Goal: Task Accomplishment & Management: Use online tool/utility

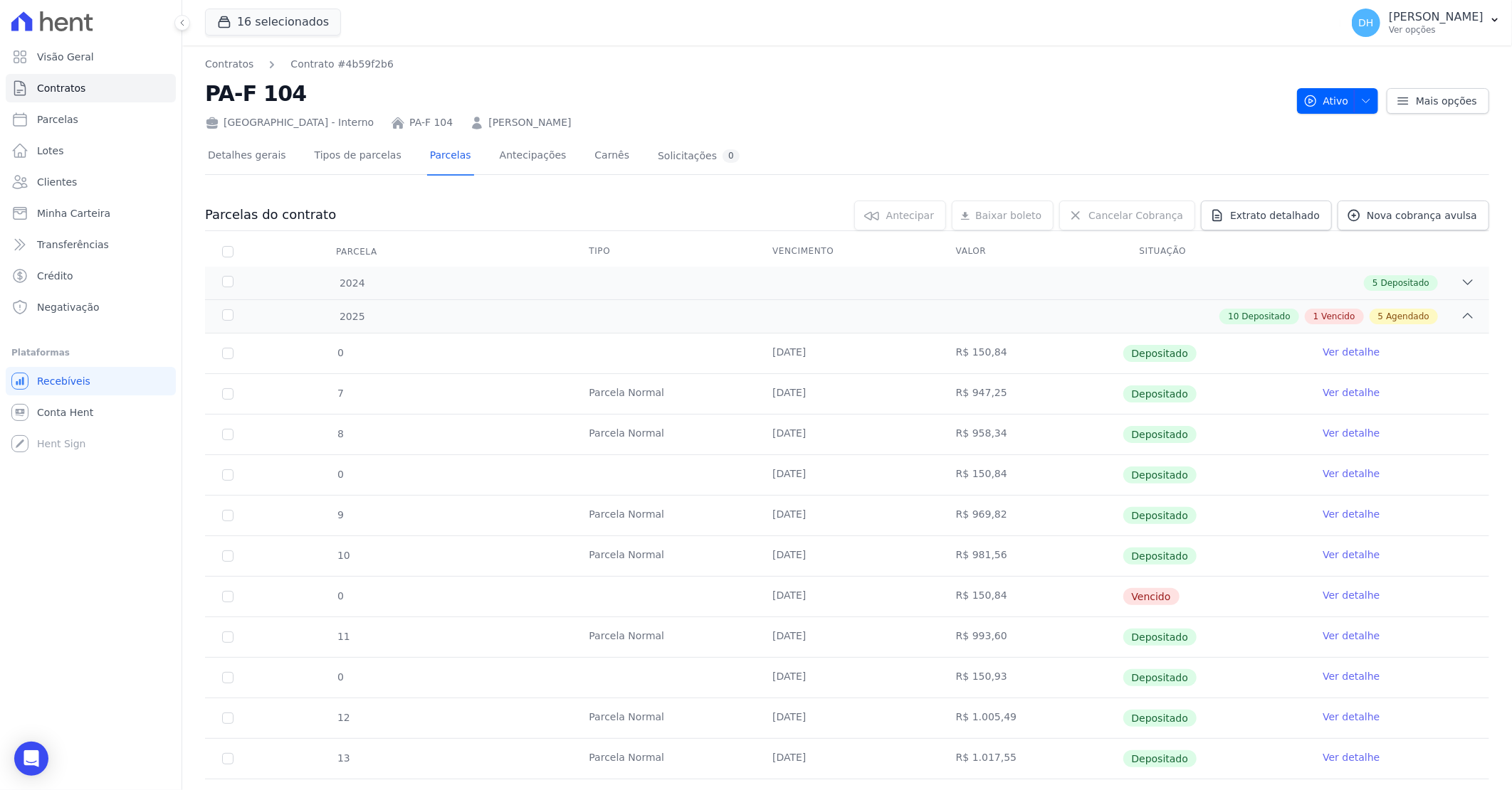
click at [1343, 588] on link "Ver detalhe" at bounding box center [1351, 595] width 57 height 14
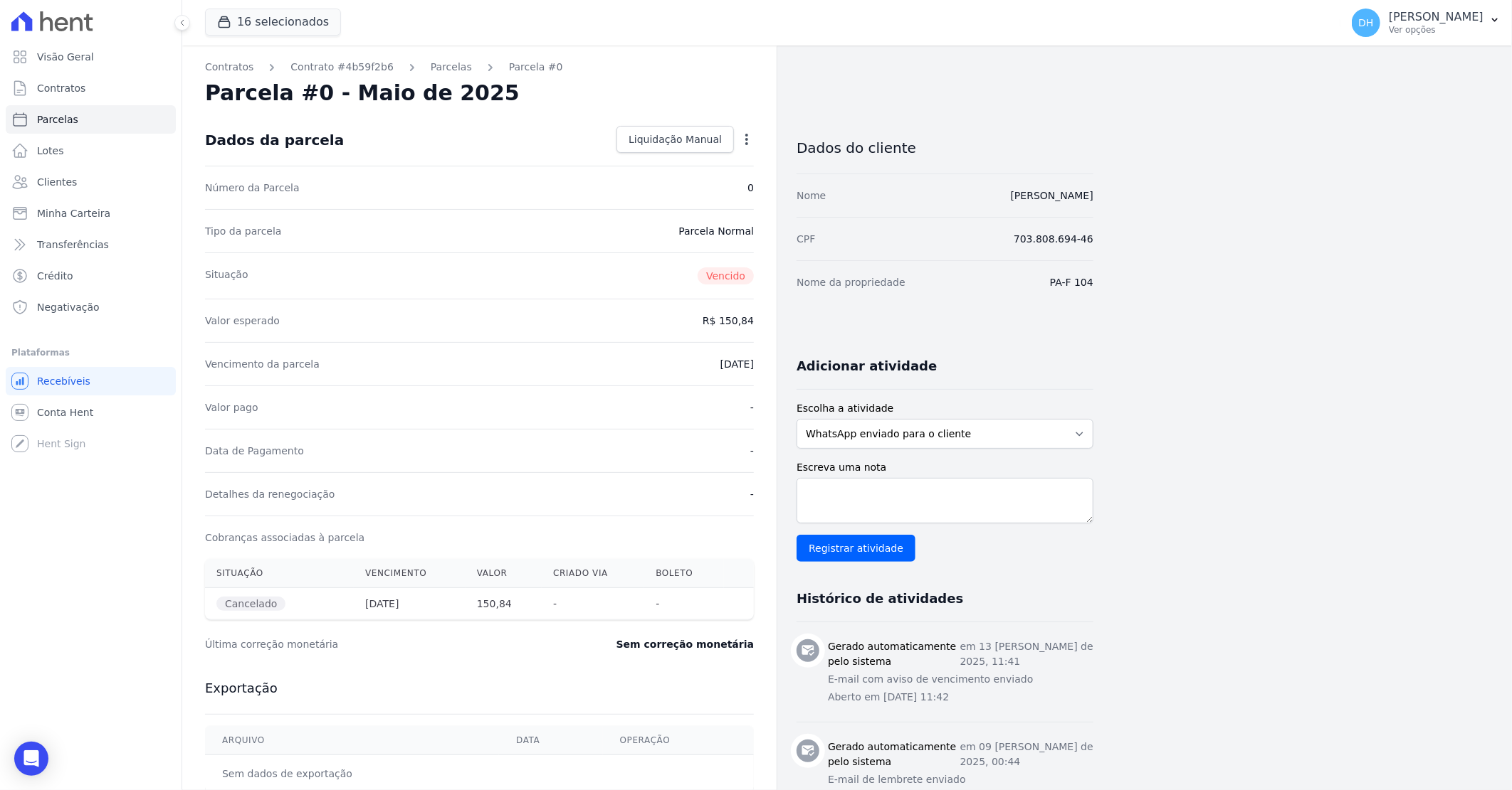
click at [751, 140] on icon "button" at bounding box center [746, 139] width 14 height 14
click at [673, 181] on link "Renegociar" at bounding box center [685, 184] width 126 height 26
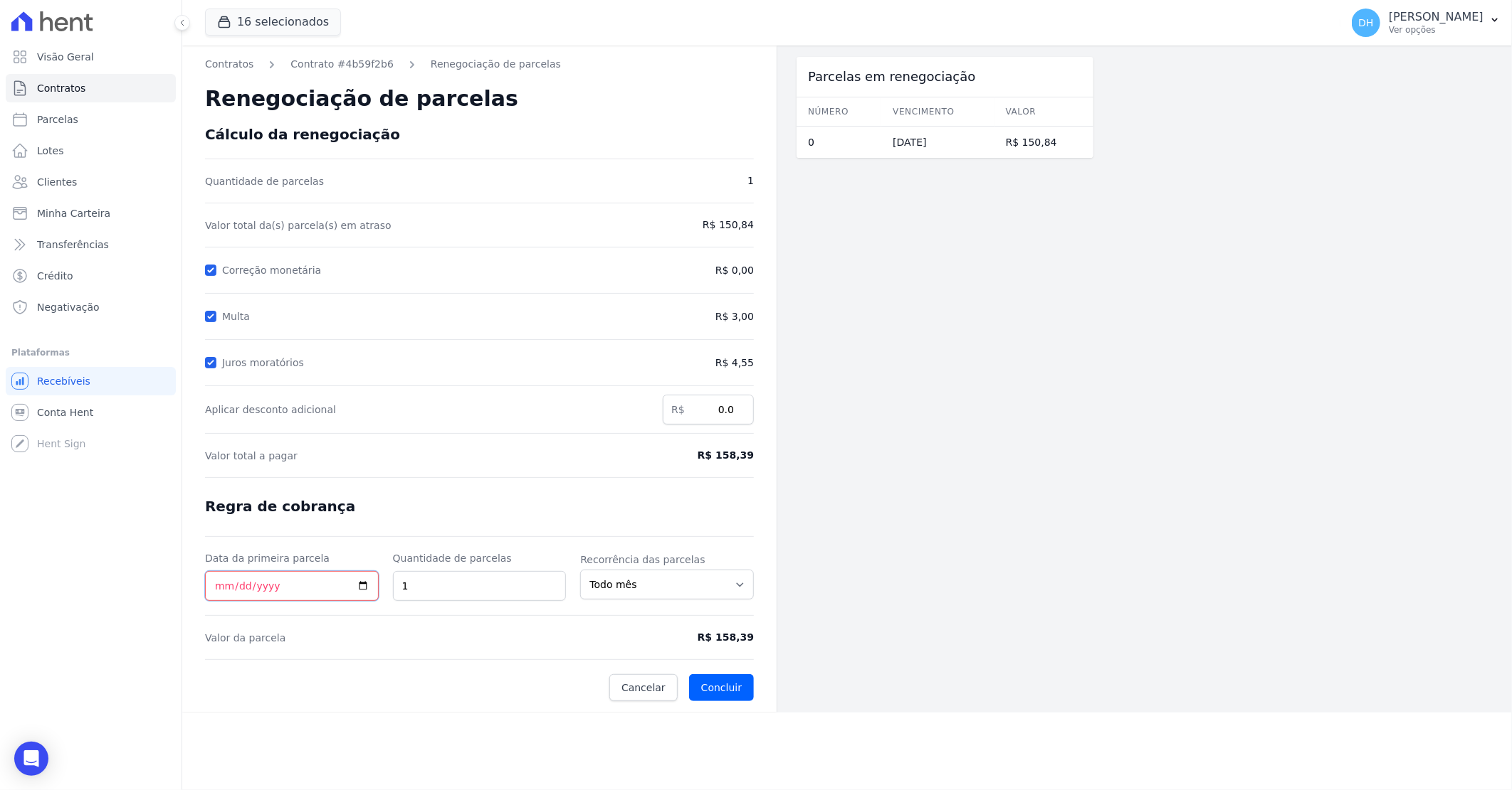
click at [219, 587] on input "Data da primeira parcela" at bounding box center [291, 586] width 174 height 30
type input "[DATE]"
click at [498, 632] on span "Valor da parcela" at bounding box center [409, 637] width 408 height 14
click at [722, 692] on button "Concluir" at bounding box center [722, 688] width 65 height 27
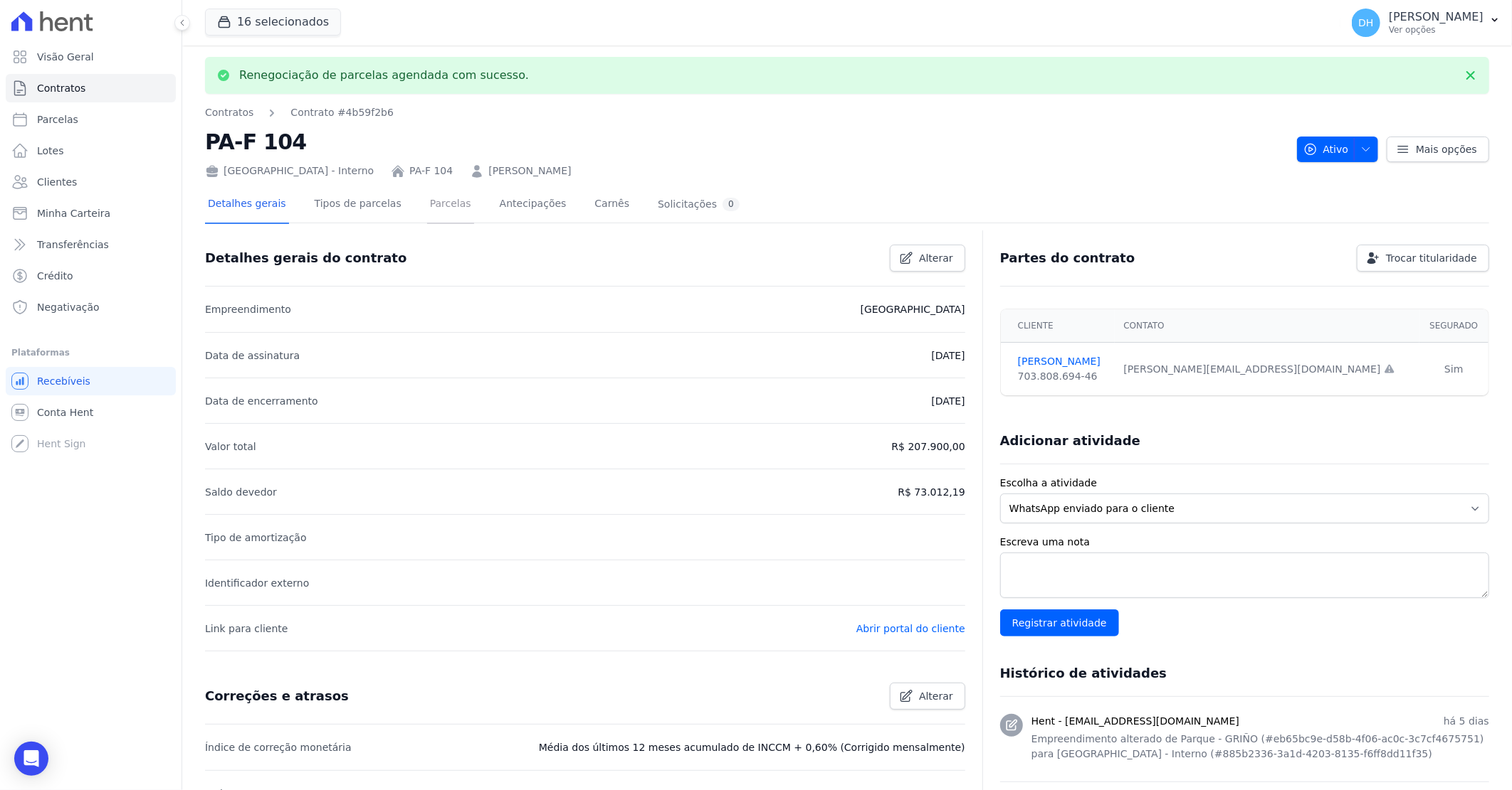
click at [428, 205] on link "Parcelas" at bounding box center [451, 205] width 47 height 38
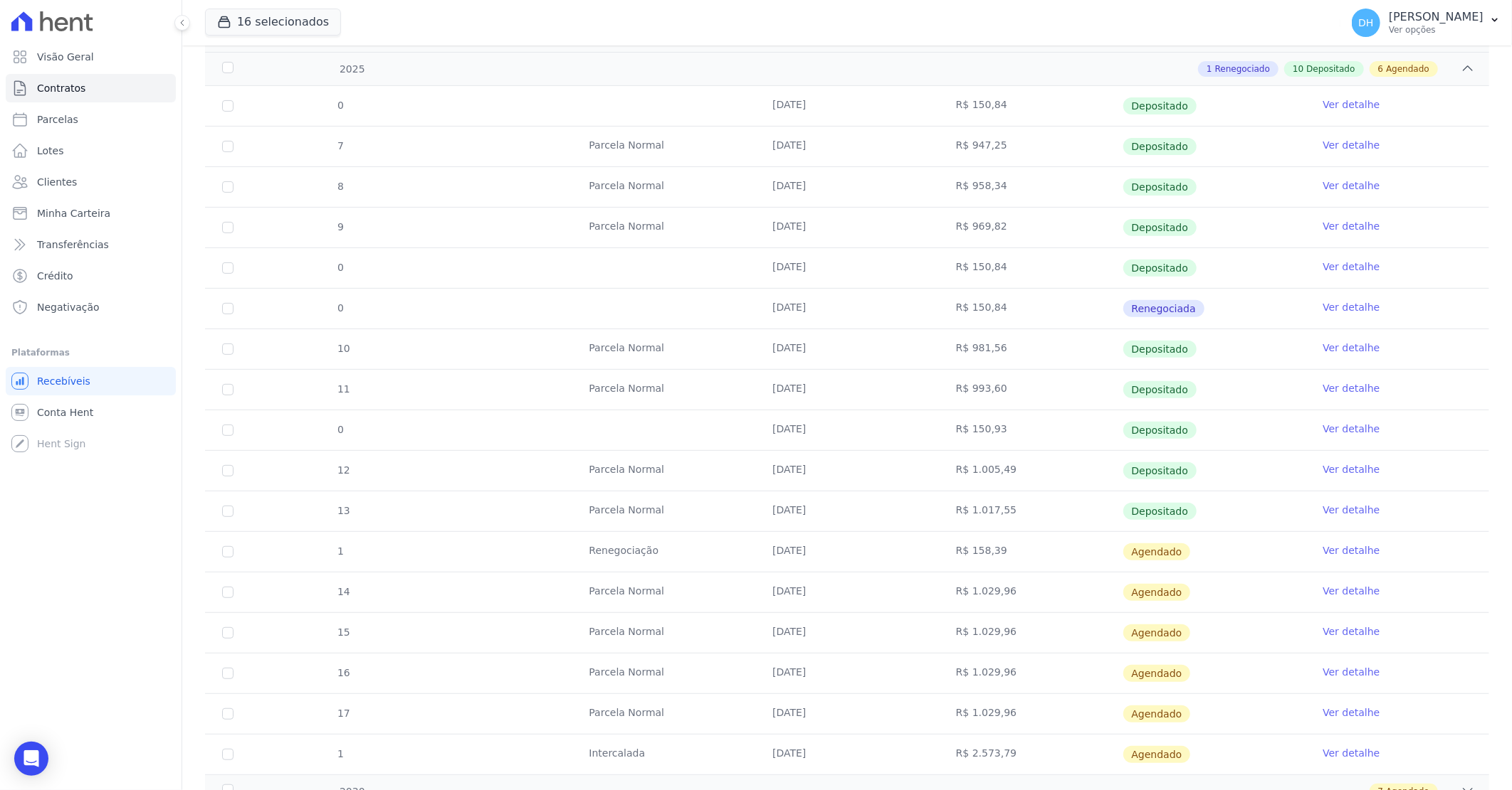
scroll to position [315, 0]
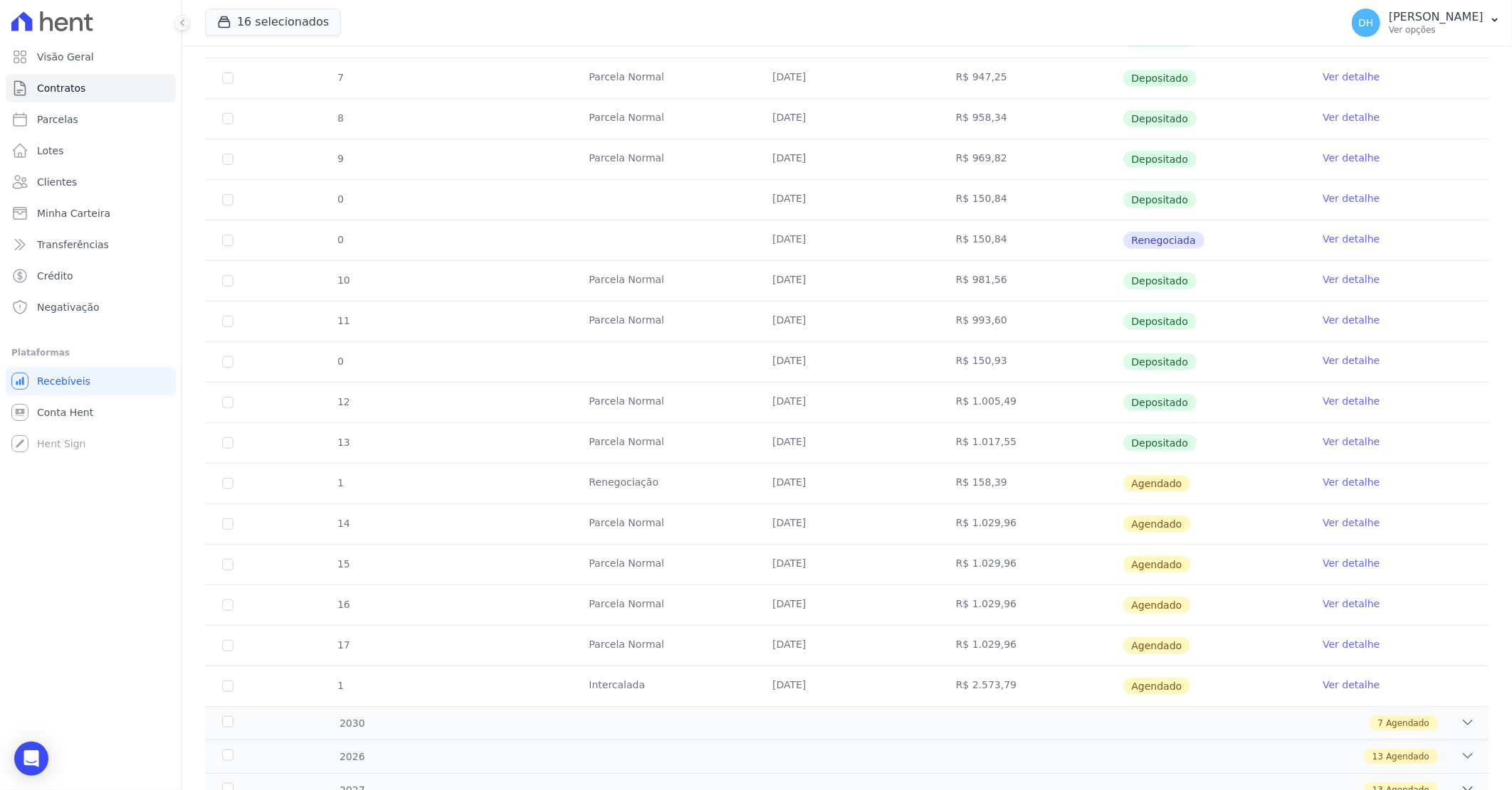
click at [1343, 488] on link "Ver detalhe" at bounding box center [1351, 482] width 57 height 14
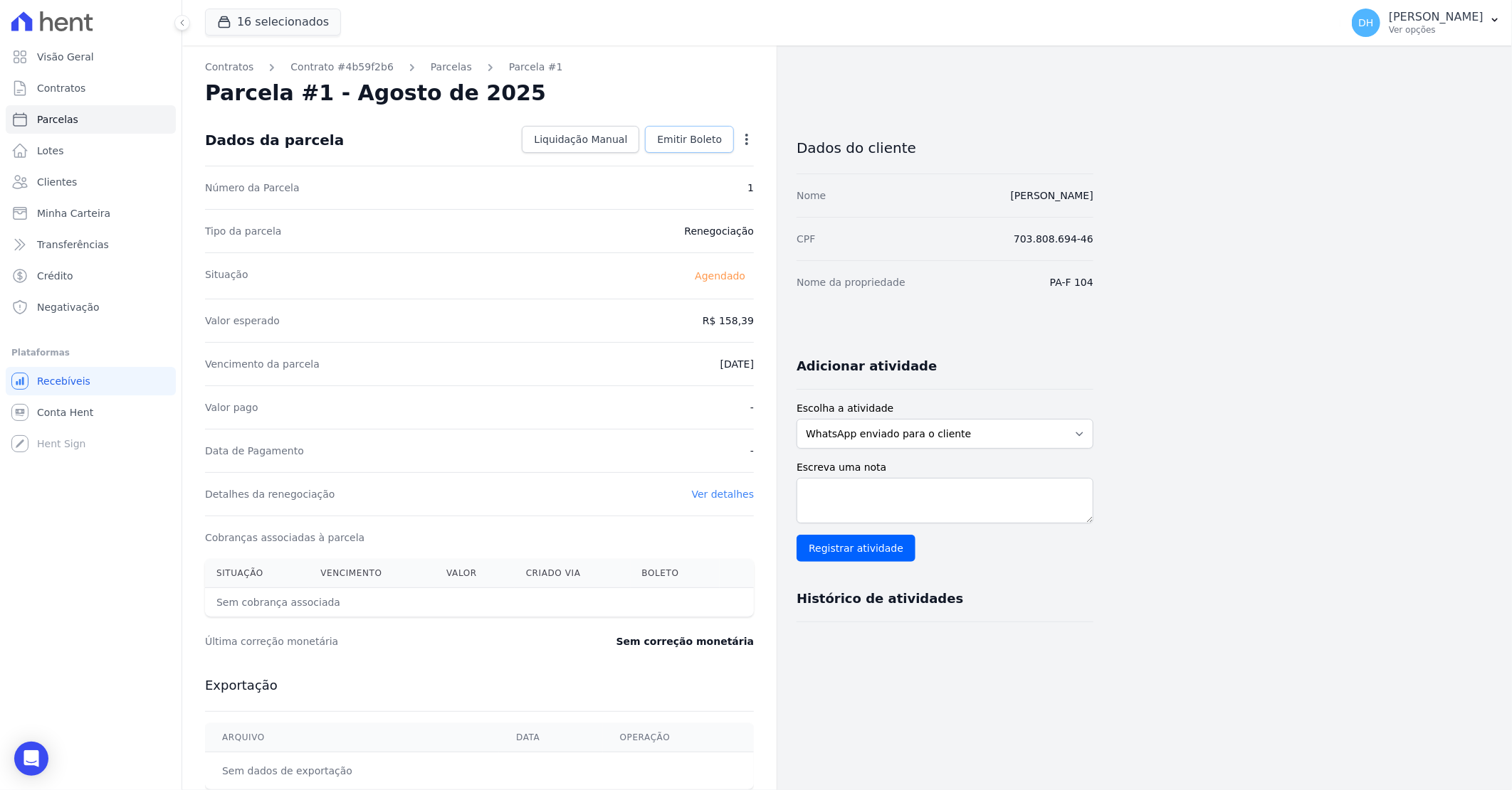
click at [691, 141] on span "Emitir Boleto" at bounding box center [690, 139] width 65 height 14
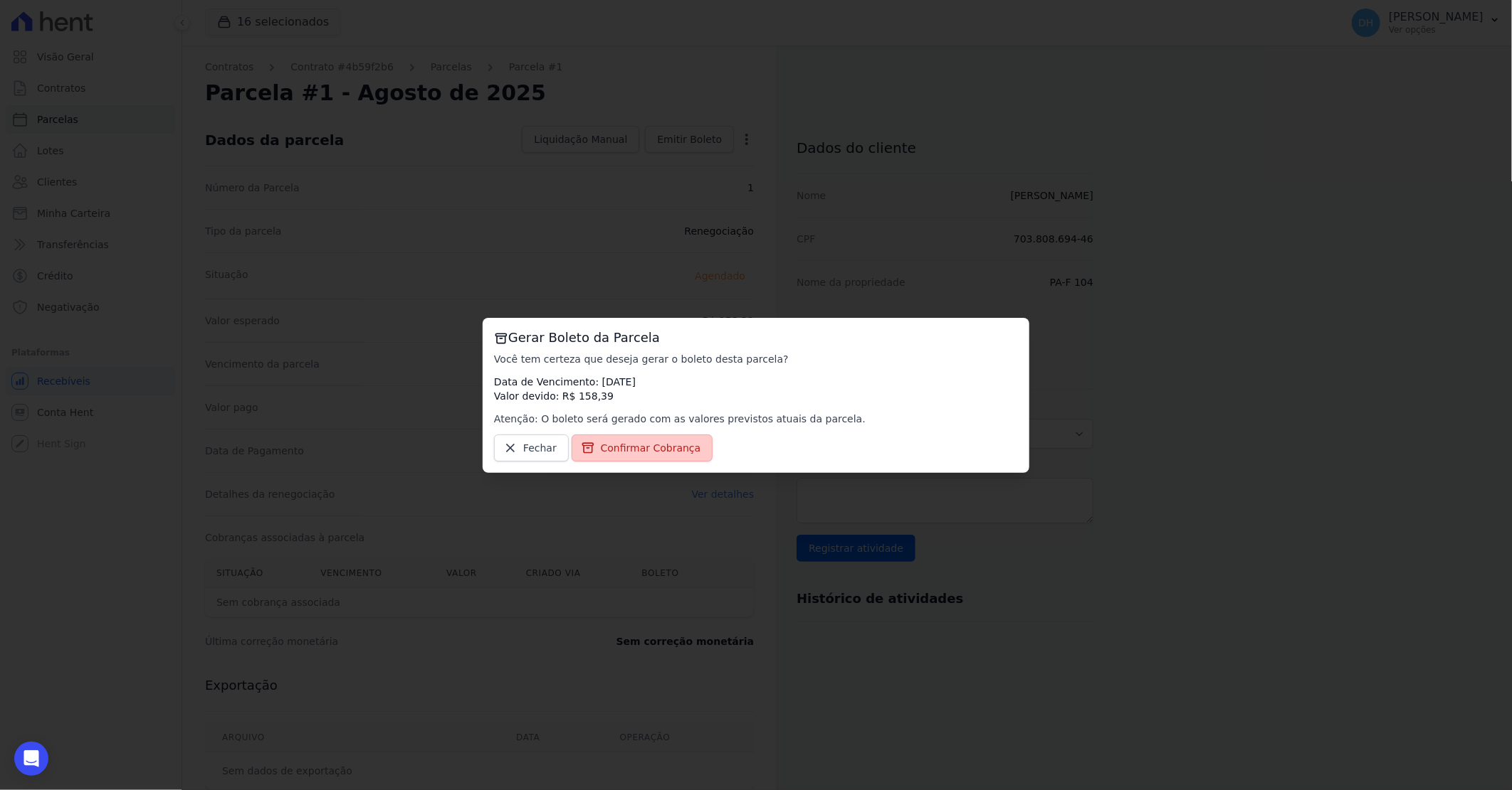
click at [642, 449] on span "Confirmar Cobrança" at bounding box center [651, 448] width 101 height 14
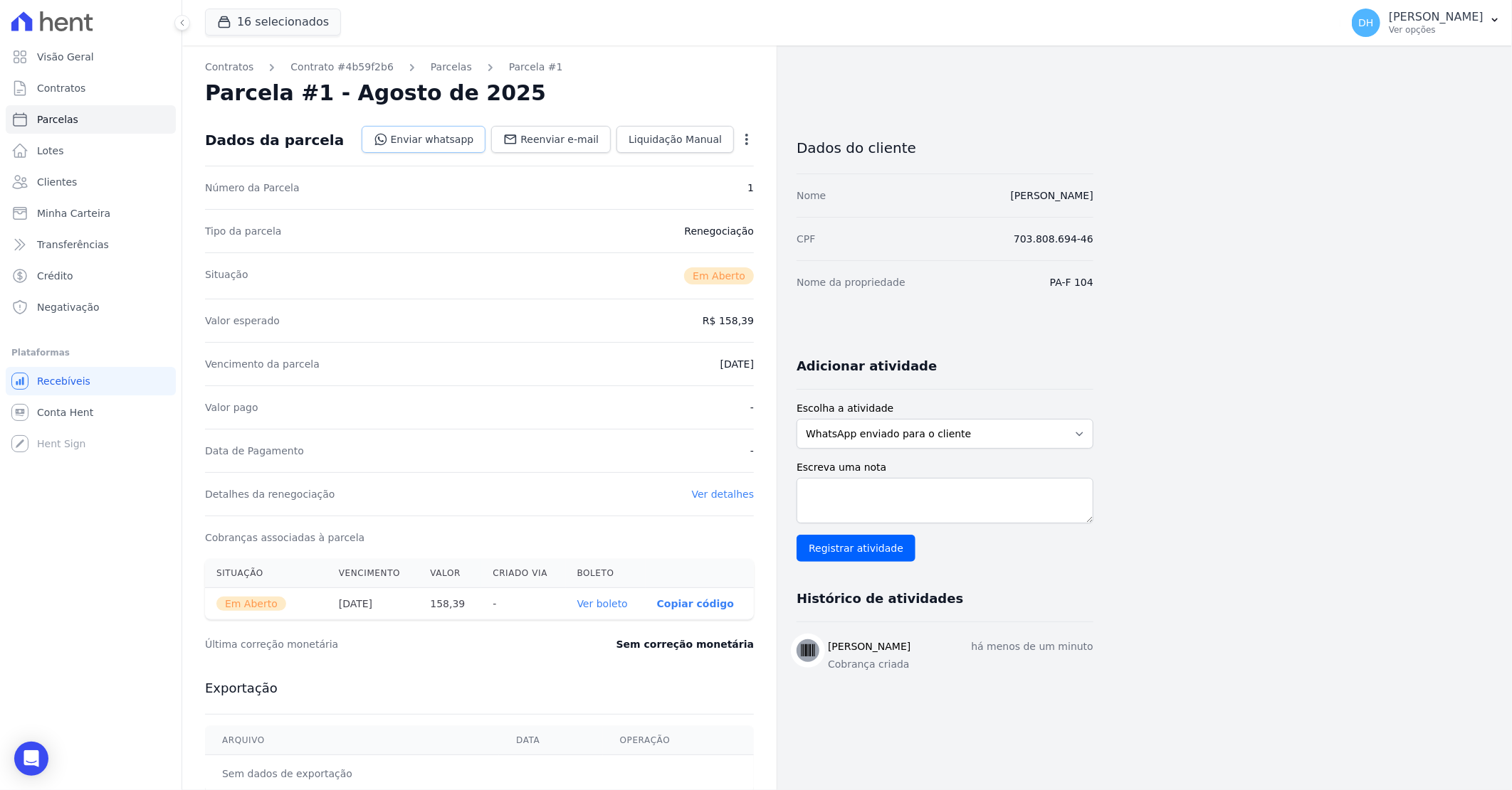
click at [484, 131] on link "Enviar whatsapp" at bounding box center [424, 139] width 125 height 27
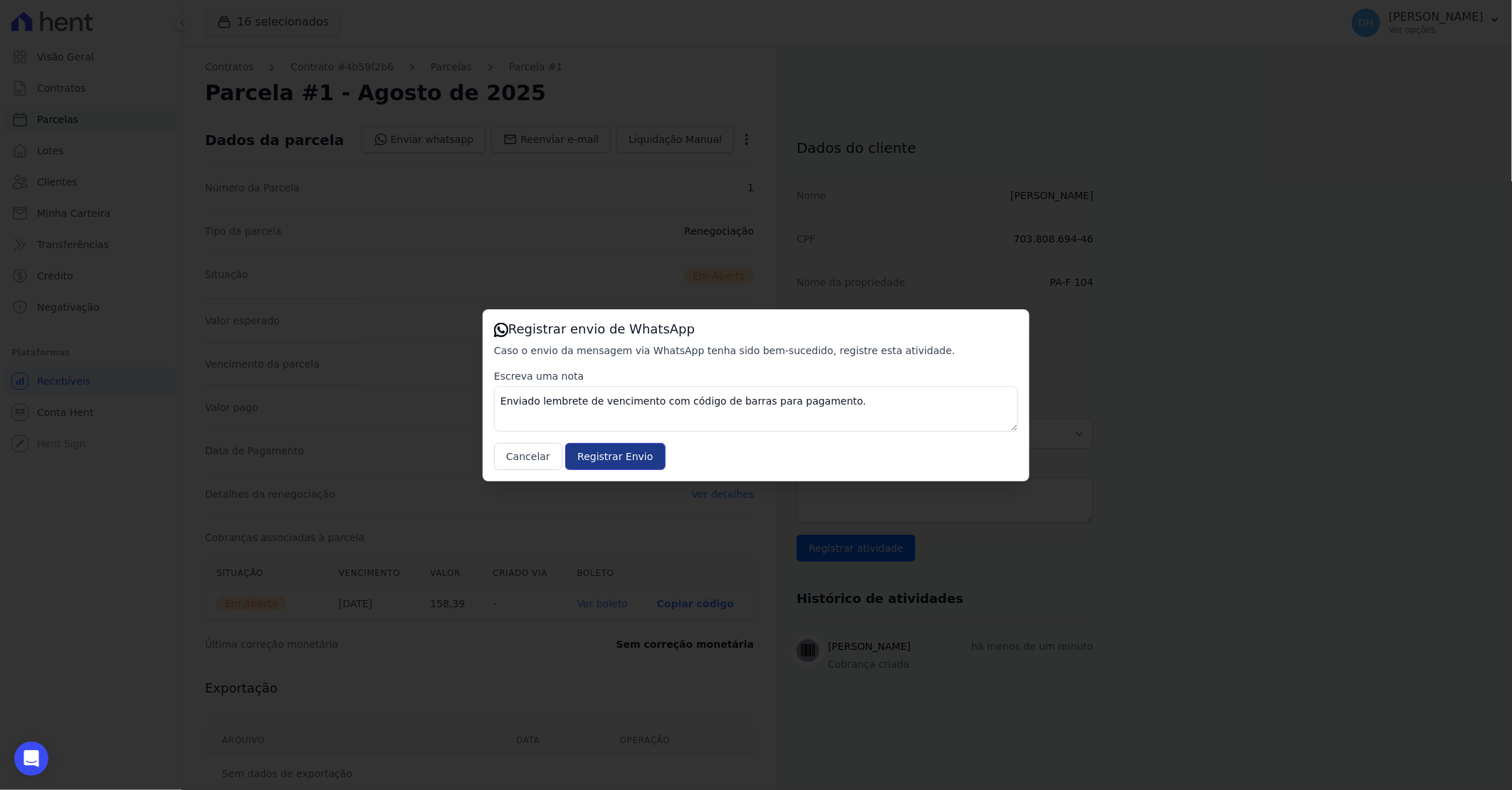
click at [601, 457] on input "Registrar Envio" at bounding box center [614, 456] width 100 height 27
